Goal: Navigation & Orientation: Understand site structure

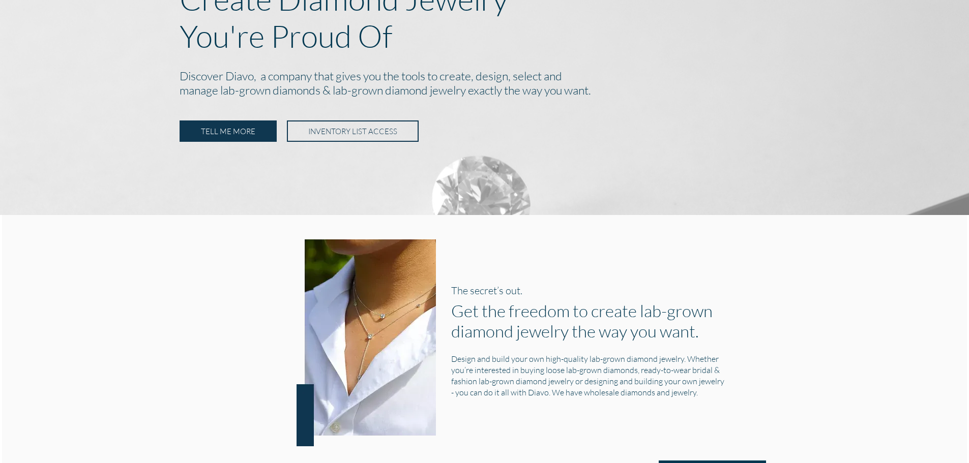
scroll to position [203, 0]
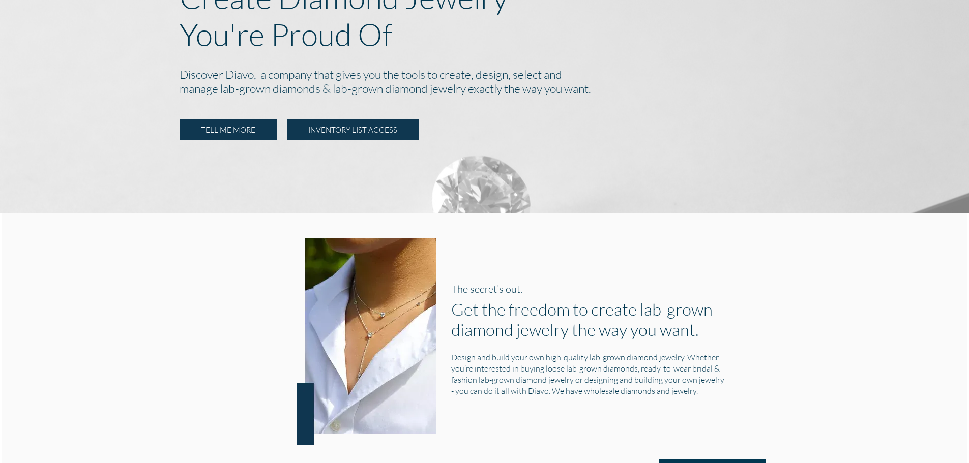
click at [331, 129] on link "INVENTORY LIST ACCESS" at bounding box center [353, 129] width 132 height 21
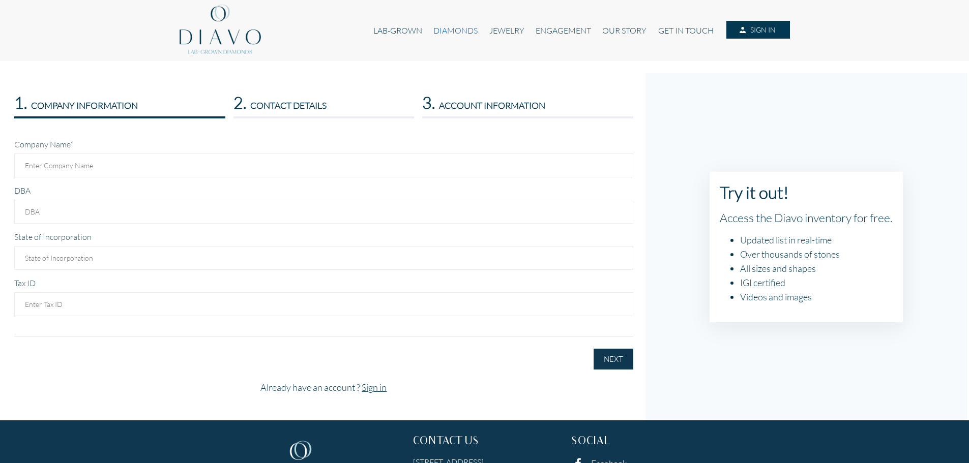
click at [441, 30] on link "DIAMONDS" at bounding box center [455, 30] width 55 height 19
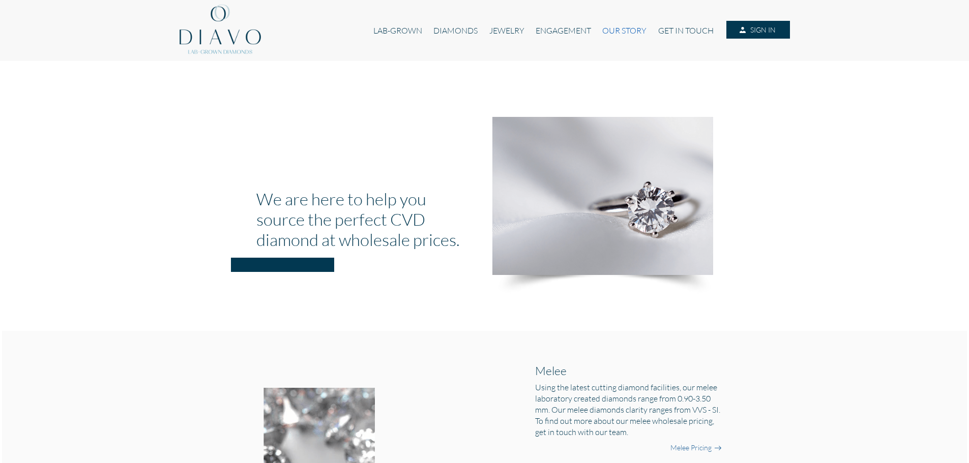
click at [633, 33] on link "OUR STORY" at bounding box center [623, 30] width 55 height 19
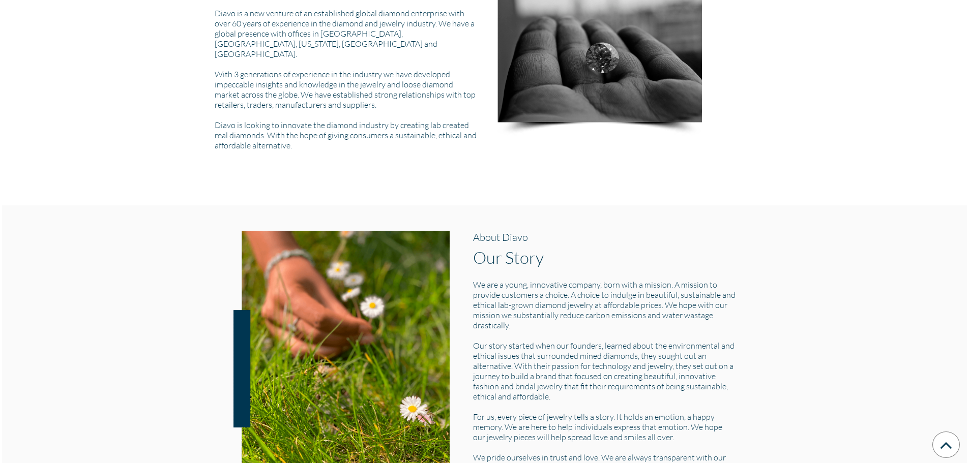
scroll to position [458, 0]
